Goal: Check status: Check status

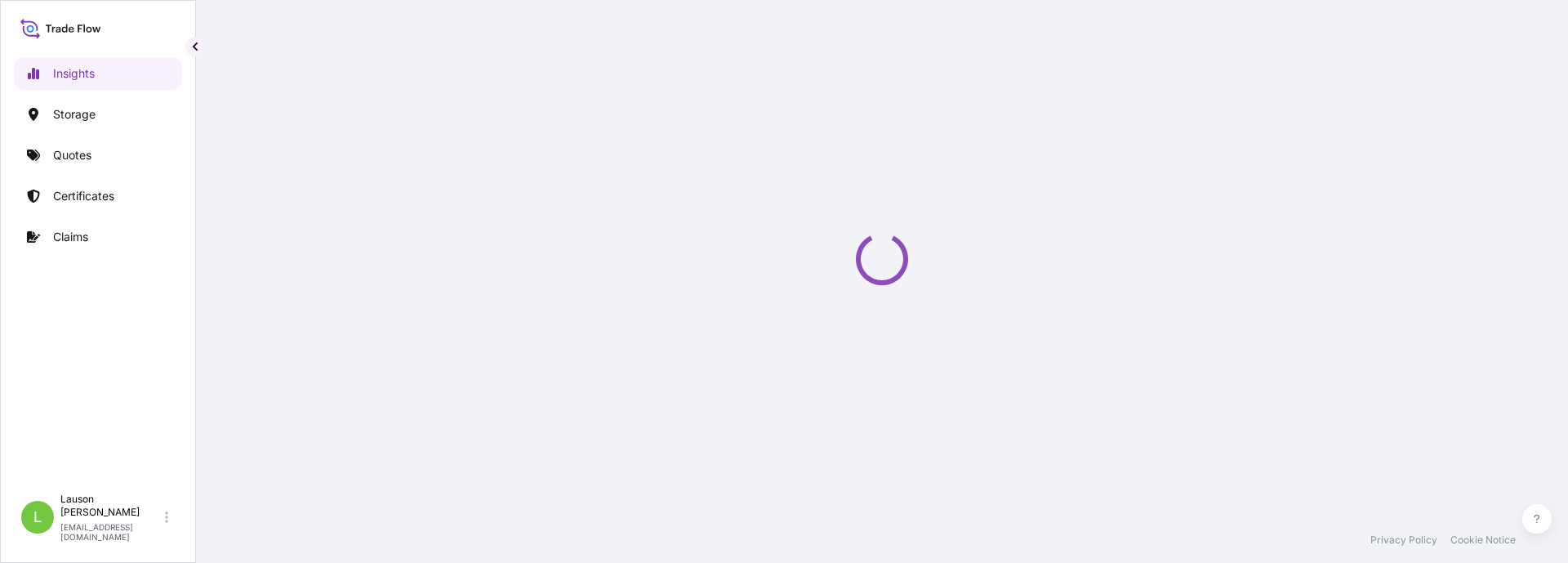
select select "2025"
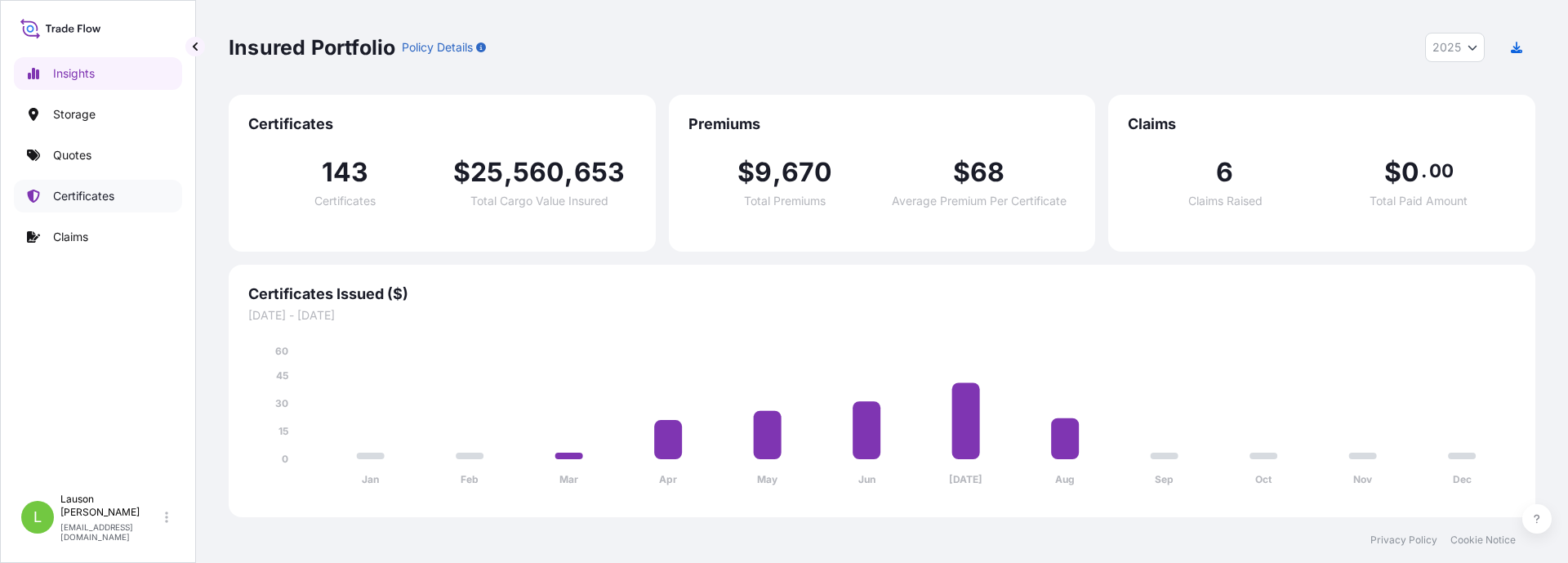
click at [97, 200] on p "Certificates" at bounding box center [84, 196] width 62 height 17
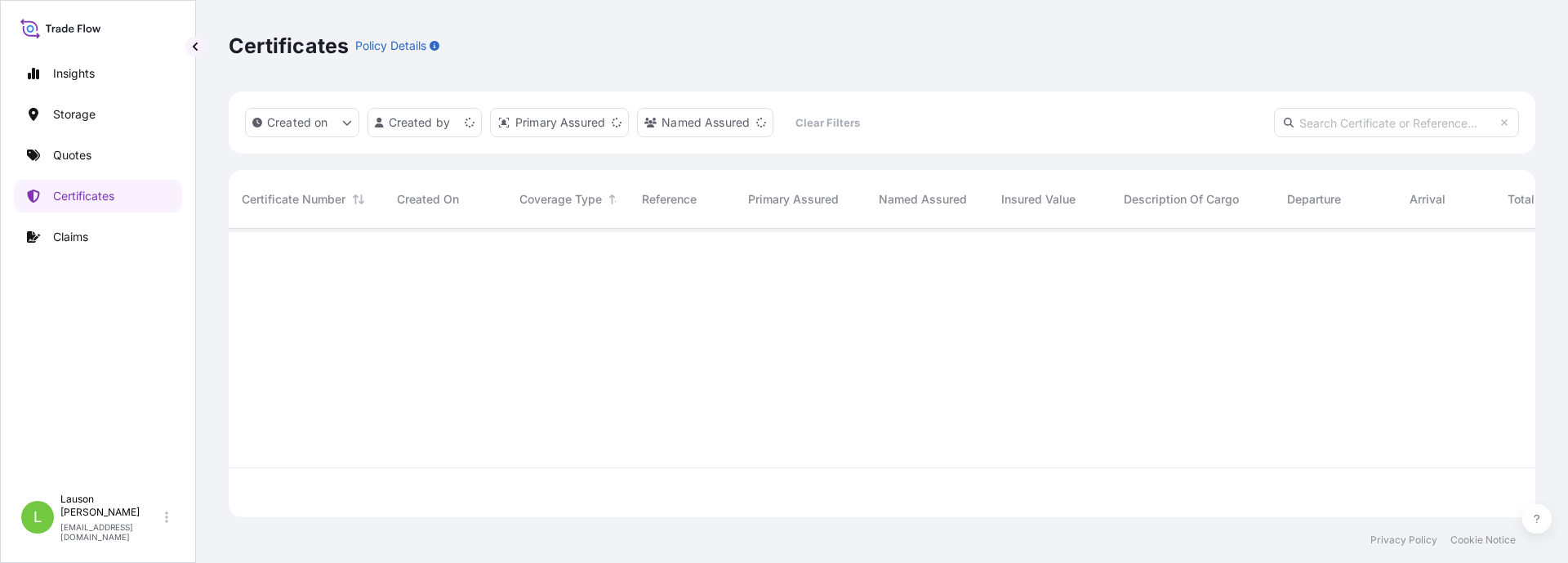
scroll to position [285, 1295]
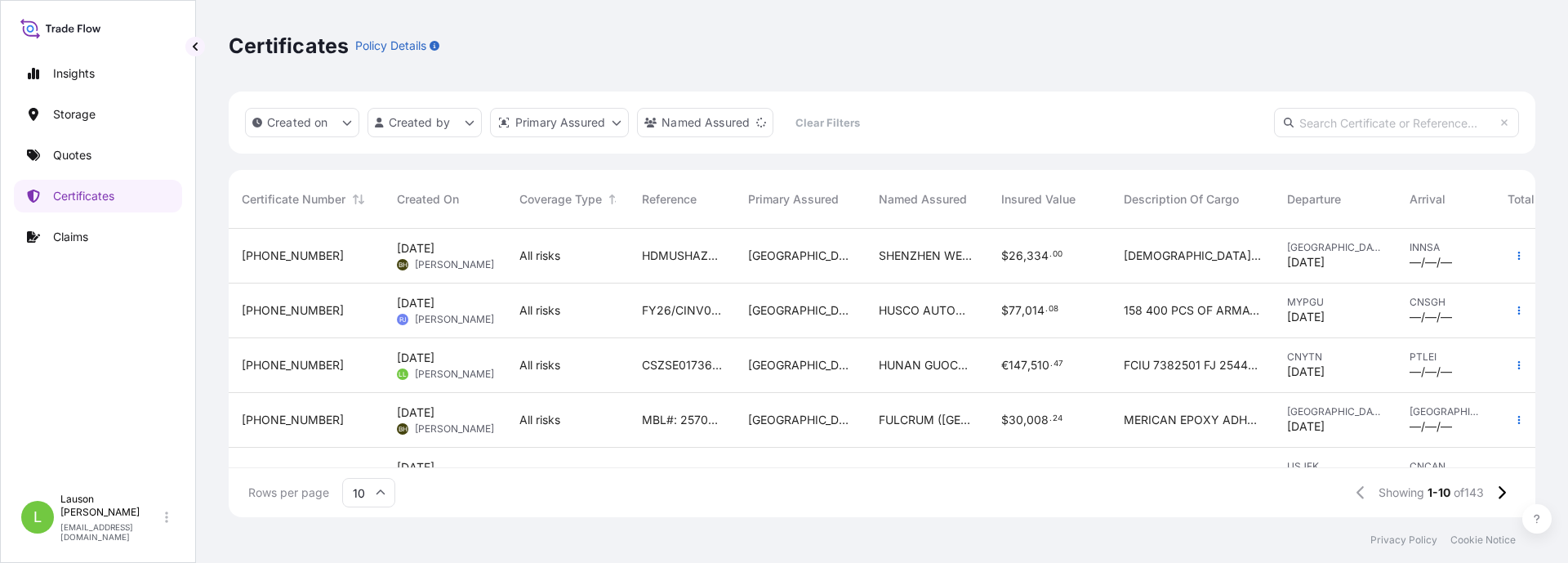
click at [1420, 118] on input "text" at bounding box center [1396, 123] width 245 height 30
paste input "CSZSE0173674"
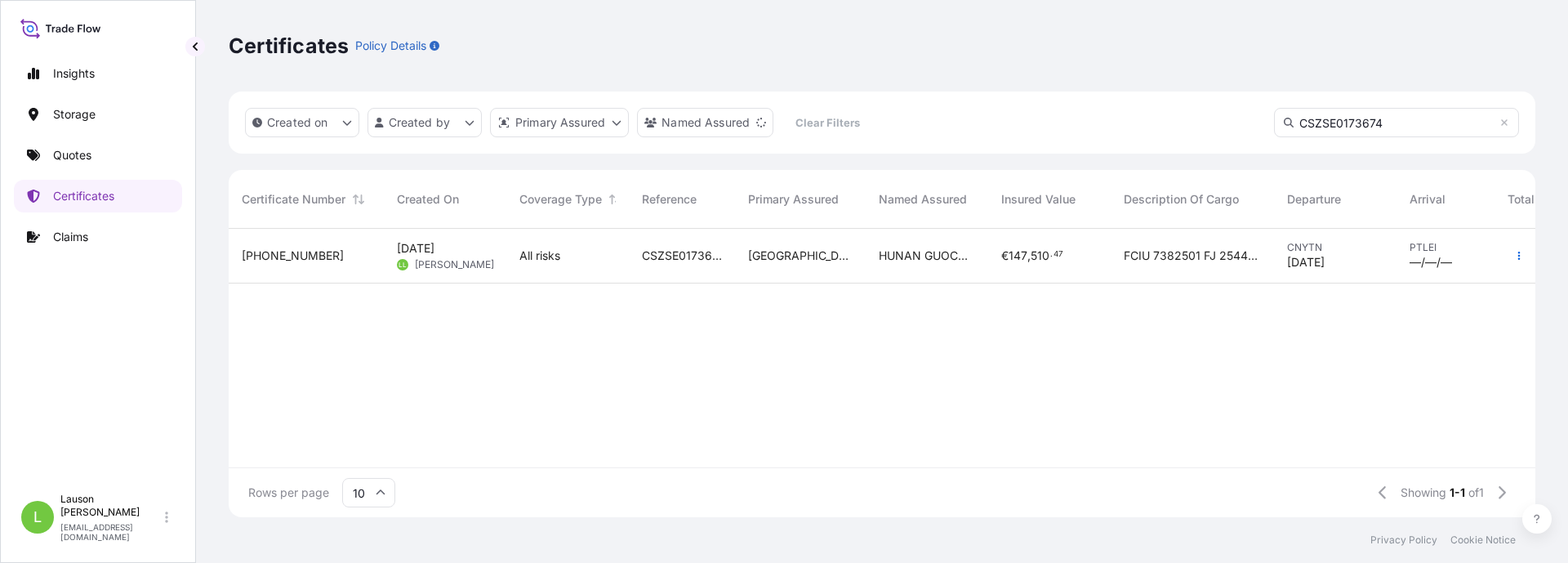
type input "CSZSE0173674"
click at [508, 255] on div "All risks" at bounding box center [567, 256] width 122 height 55
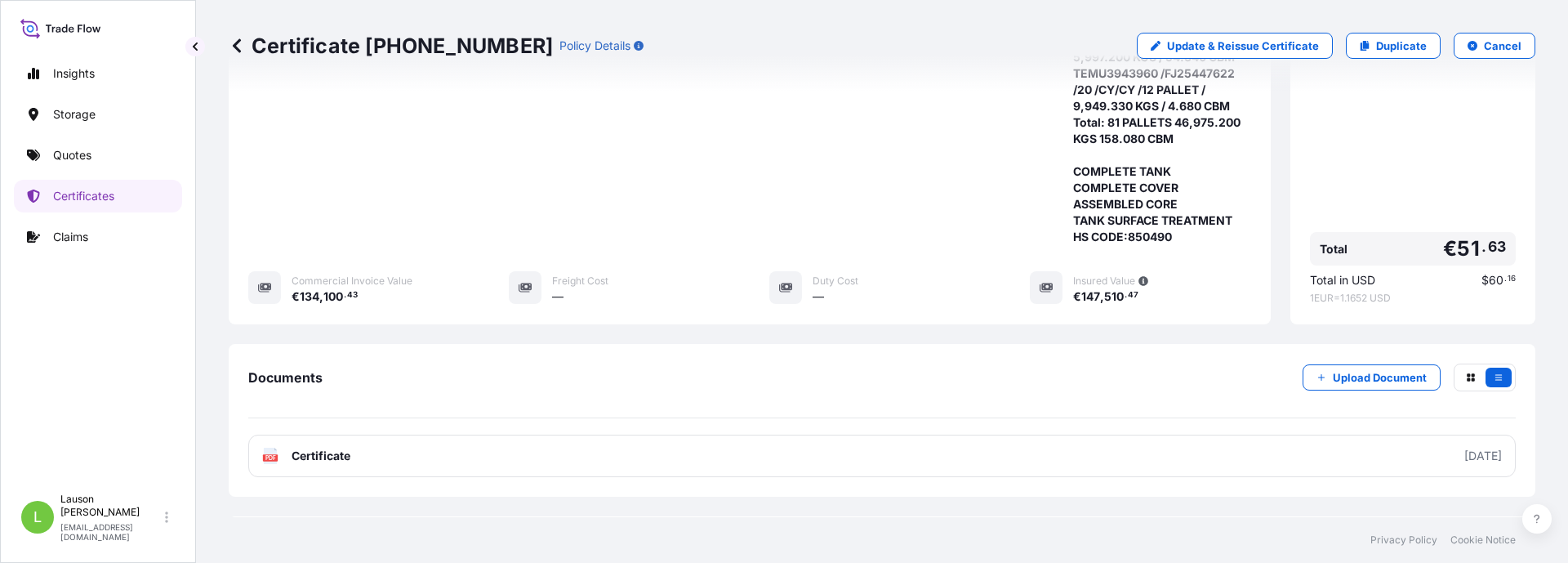
scroll to position [475, 0]
